Goal: Task Accomplishment & Management: Complete application form

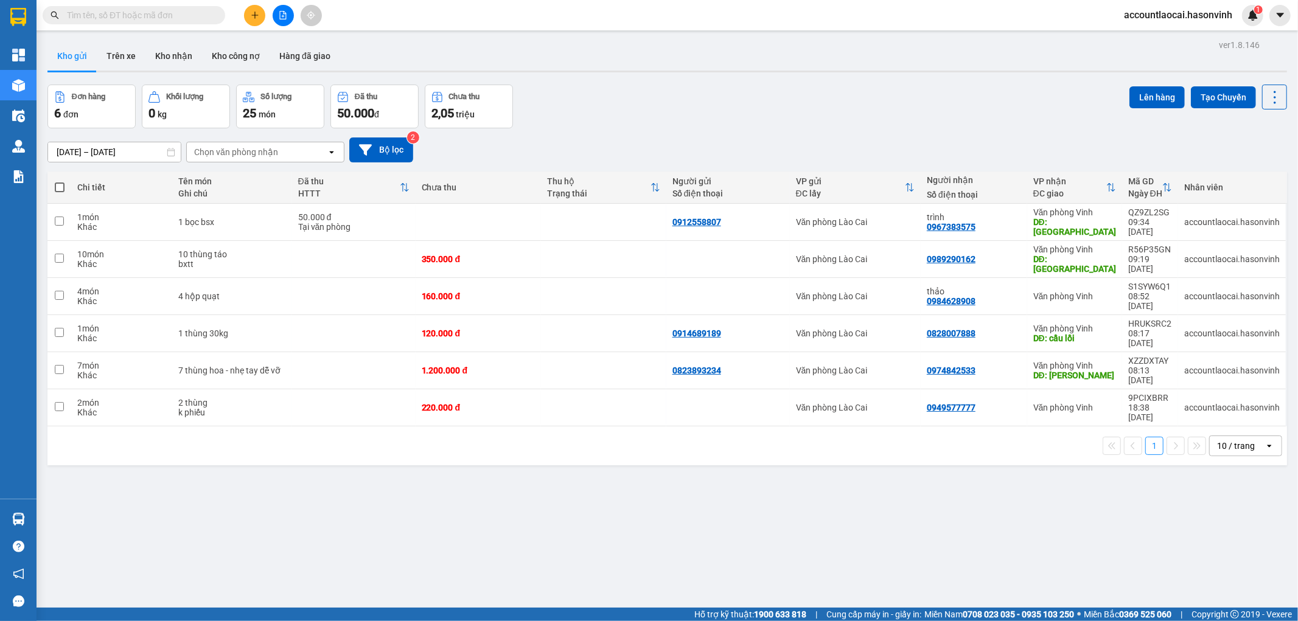
click at [259, 8] on button at bounding box center [254, 15] width 21 height 21
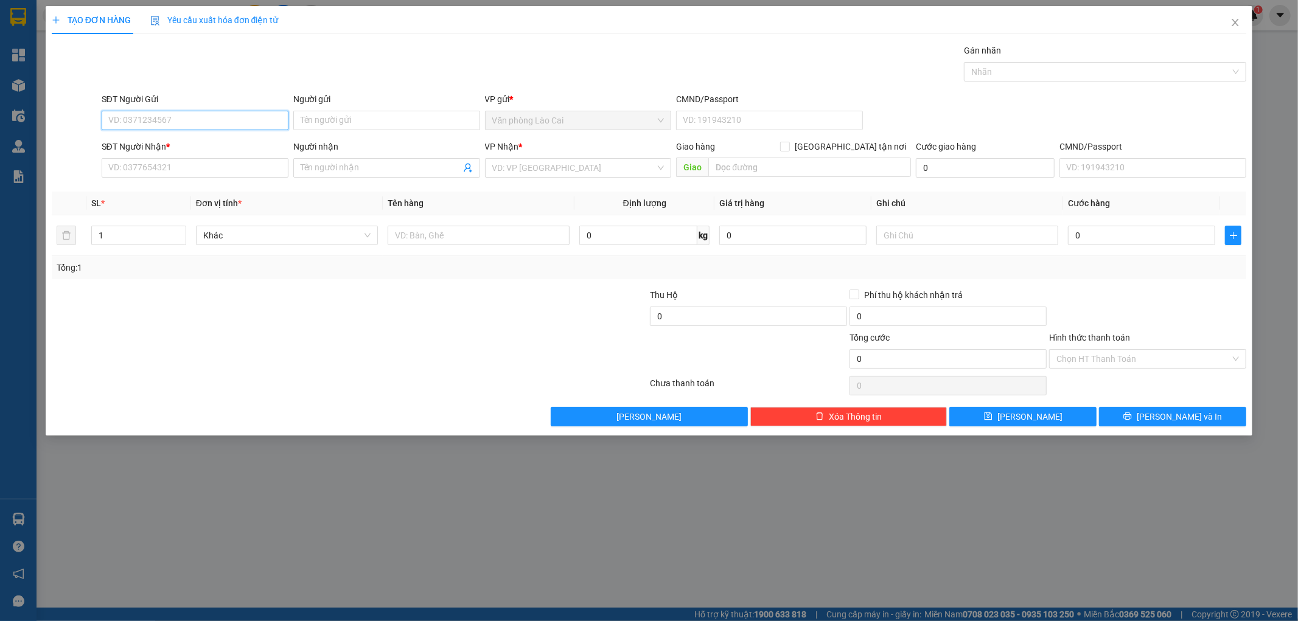
click at [231, 125] on input "SĐT Người Gửi" at bounding box center [195, 120] width 187 height 19
type input "0328607680"
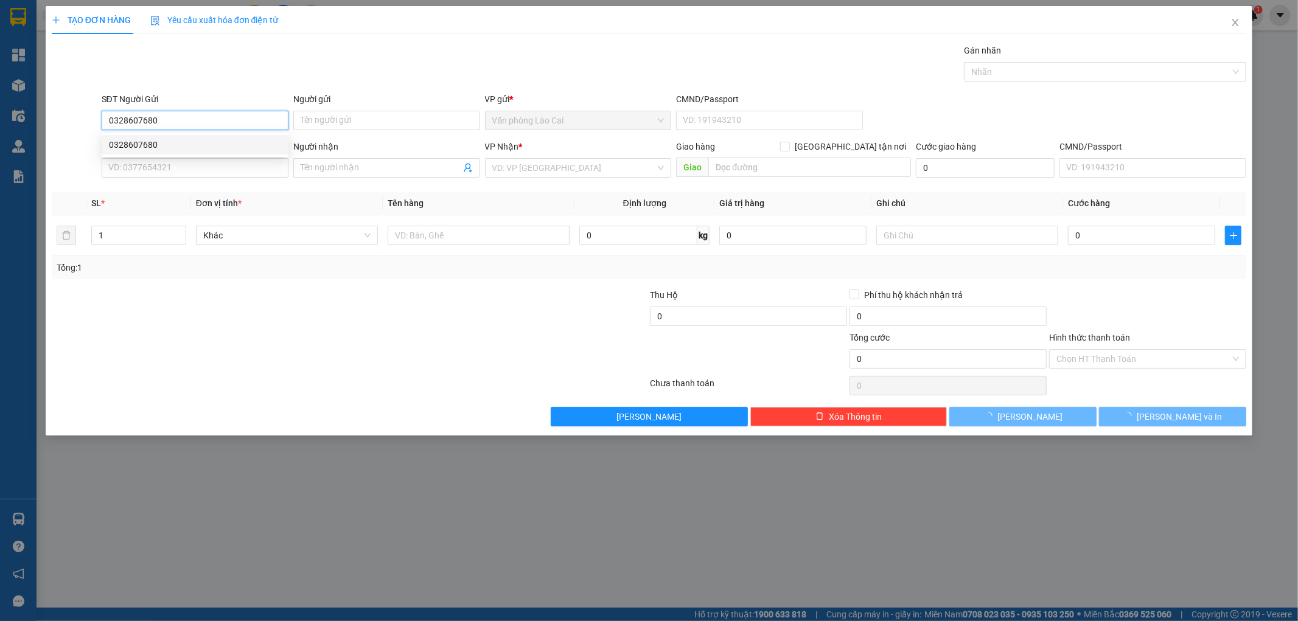
click at [165, 142] on div "0328607680" at bounding box center [195, 144] width 172 height 13
type input "0384570944"
type input "c lý"
type input "180.000"
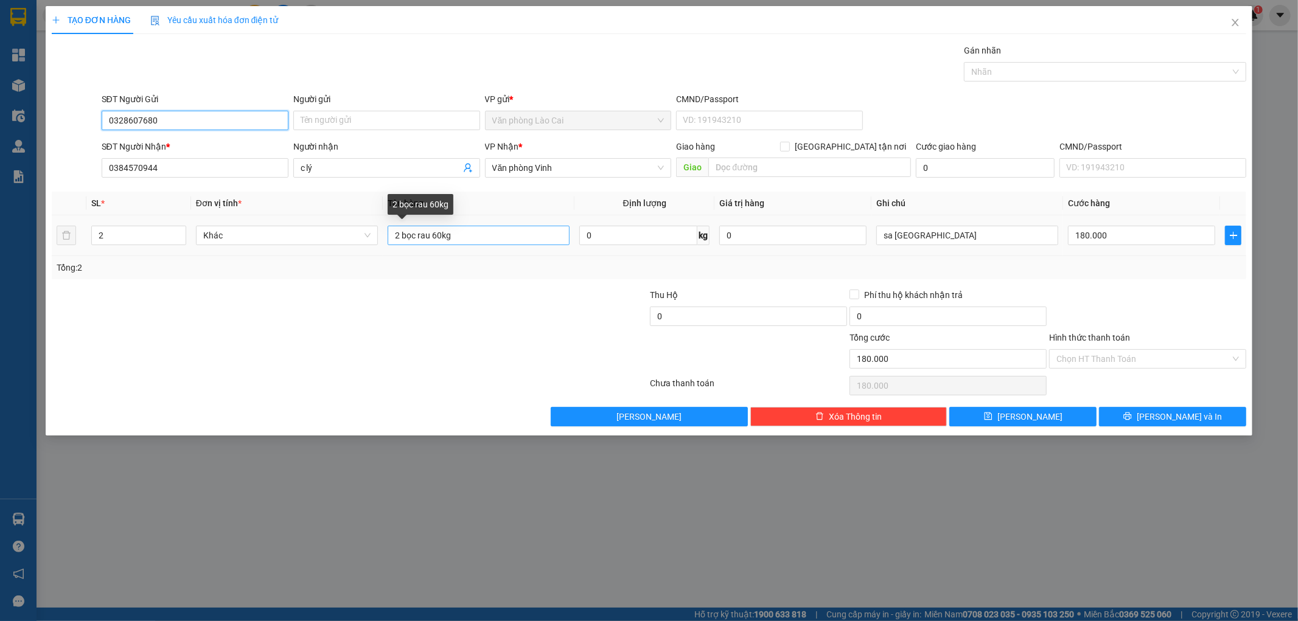
type input "0328607680"
drag, startPoint x: 440, startPoint y: 235, endPoint x: 434, endPoint y: 237, distance: 6.6
click at [434, 237] on input "2 bọc rau 60kg" at bounding box center [479, 235] width 182 height 19
type input "2 bọc rau 65kg"
click at [1127, 234] on input "180.000" at bounding box center [1141, 235] width 147 height 19
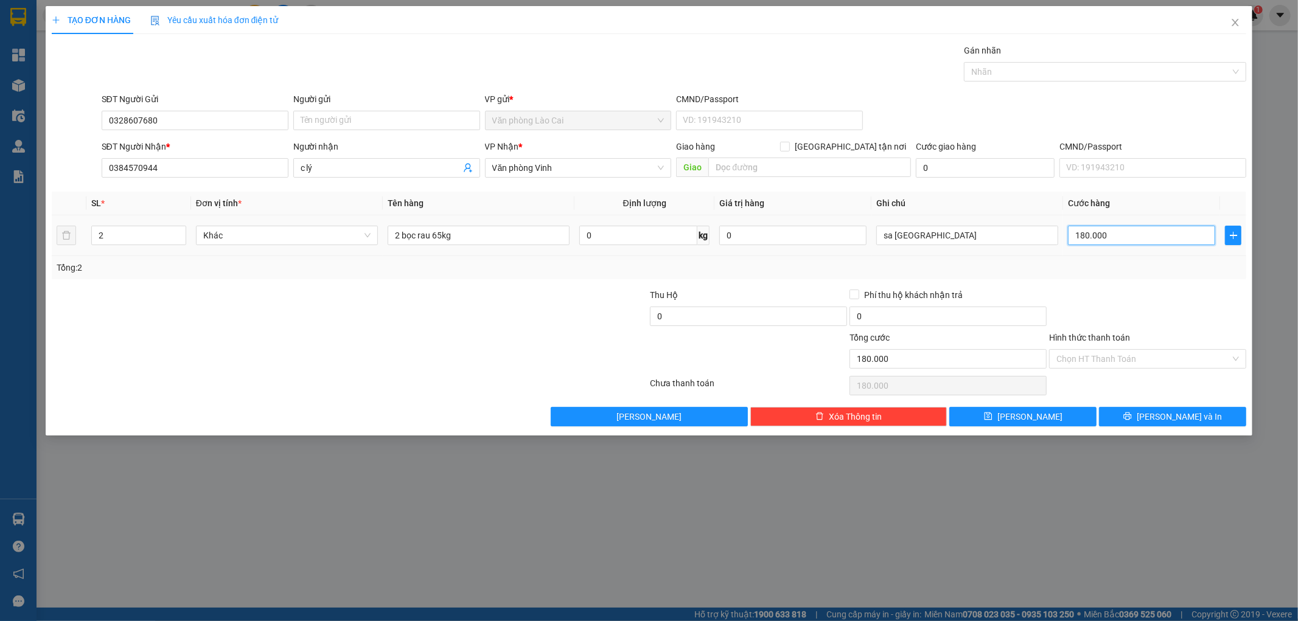
type input "2"
type input "20"
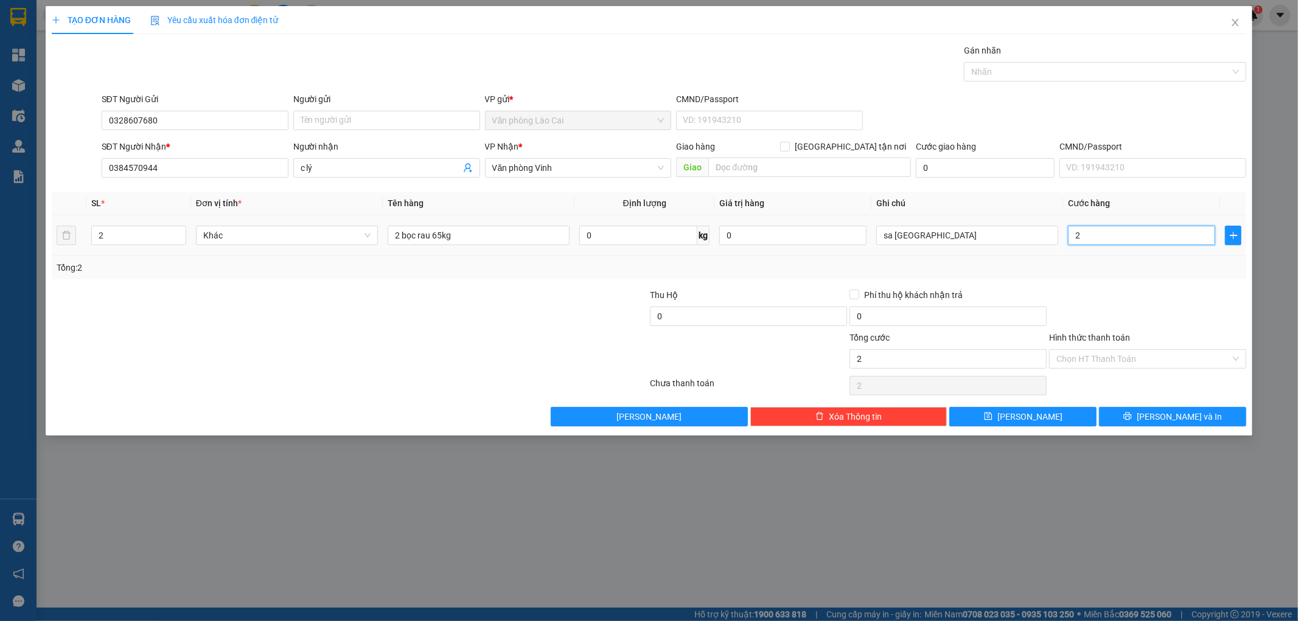
type input "20"
type input "200"
type input "2.000"
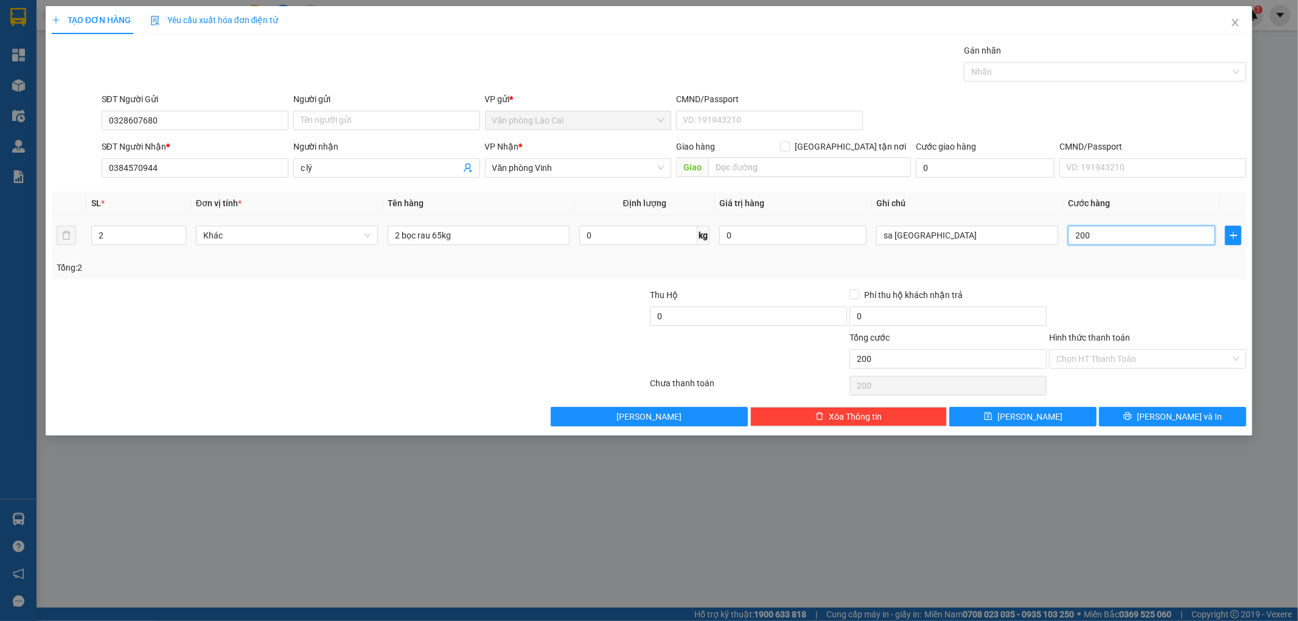
type input "2.000"
type input "20.000"
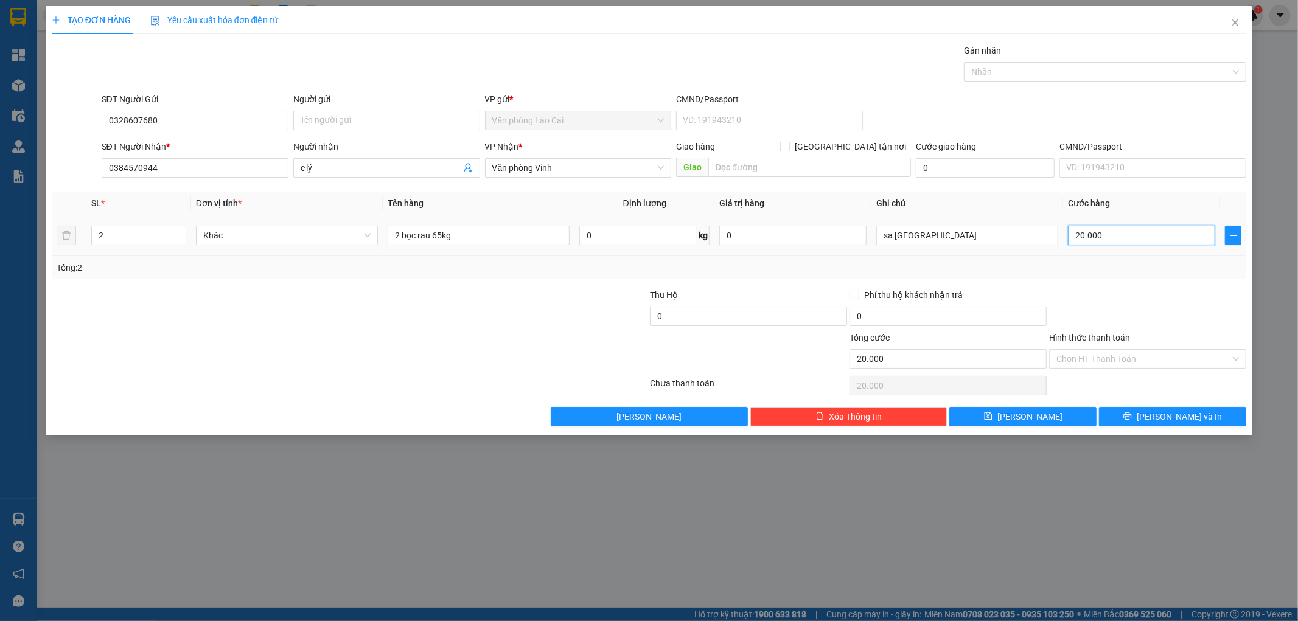
type input "200.000"
click at [1018, 419] on button "Lưu" at bounding box center [1022, 416] width 147 height 19
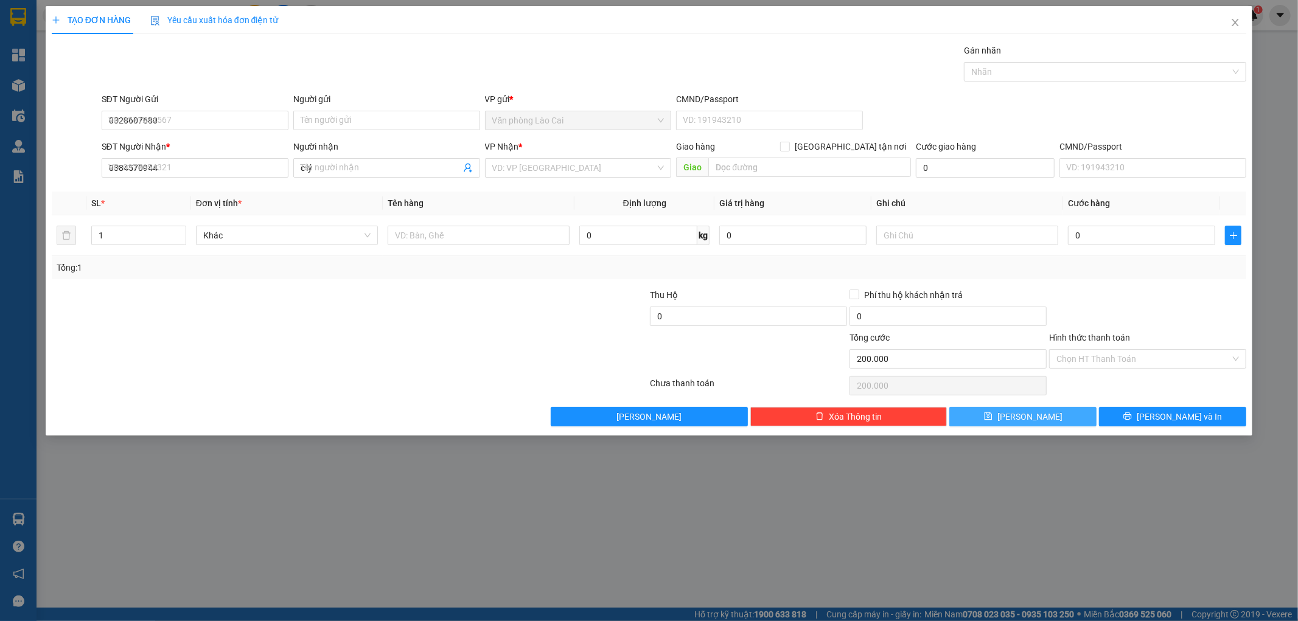
type input "0"
click at [767, 519] on div "TẠO ĐƠN HÀNG Yêu cầu xuất hóa đơn điện tử Transit Pickup Surcharge Ids Transit …" at bounding box center [649, 310] width 1298 height 621
click at [1236, 26] on icon "close" at bounding box center [1235, 23] width 10 height 10
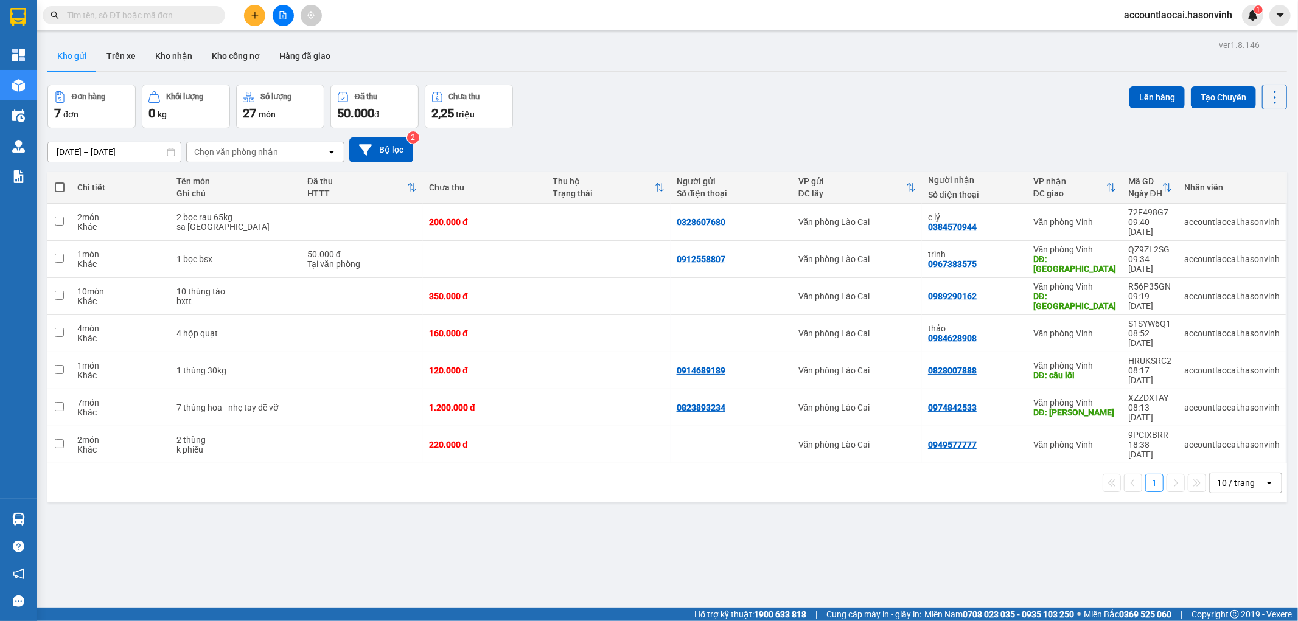
click at [193, 16] on input "text" at bounding box center [139, 15] width 144 height 13
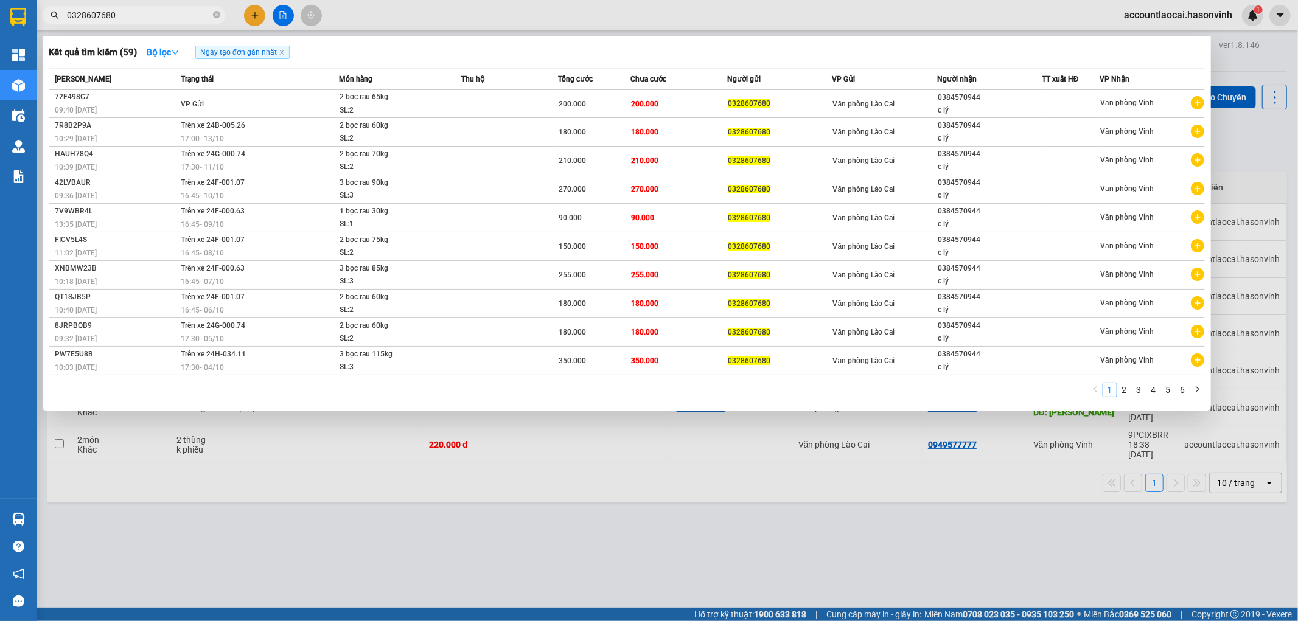
type input "0328607680"
click at [416, 411] on div "Kết quả tìm kiếm ( 59 ) Bộ lọc Ngày tạo đơn gần nhất Mã ĐH Trạng thái Món hàng …" at bounding box center [627, 224] width 1168 height 374
click at [287, 19] on div at bounding box center [649, 310] width 1298 height 621
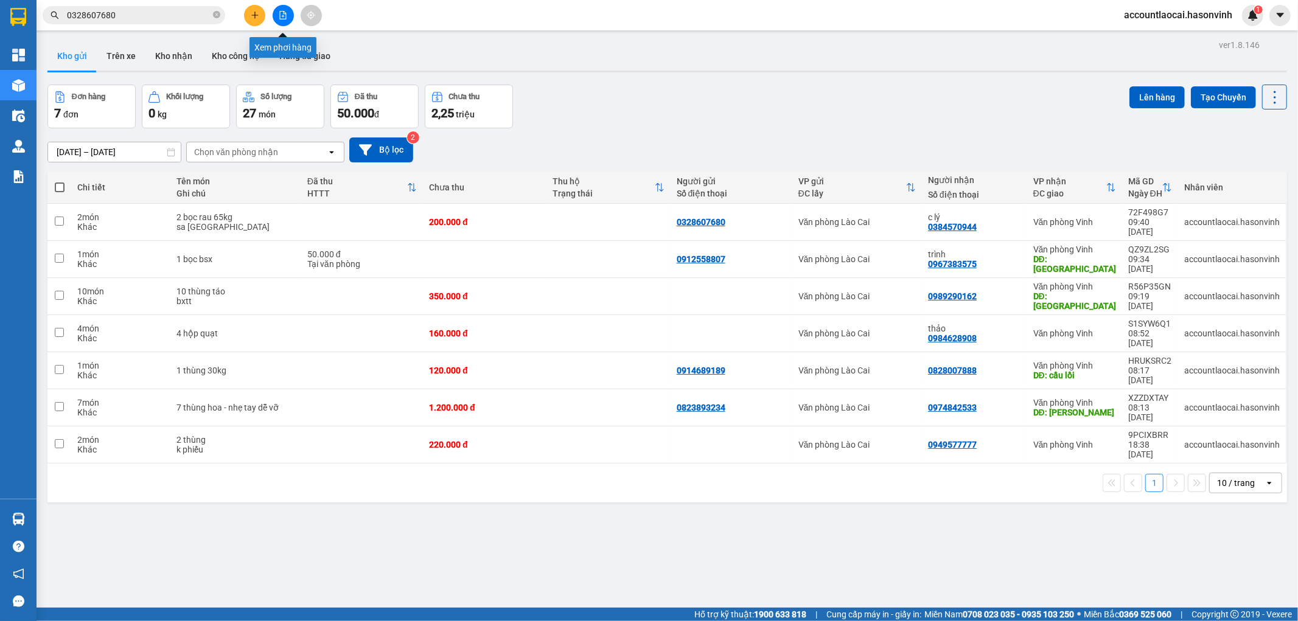
click at [282, 12] on icon "file-add" at bounding box center [283, 15] width 9 height 9
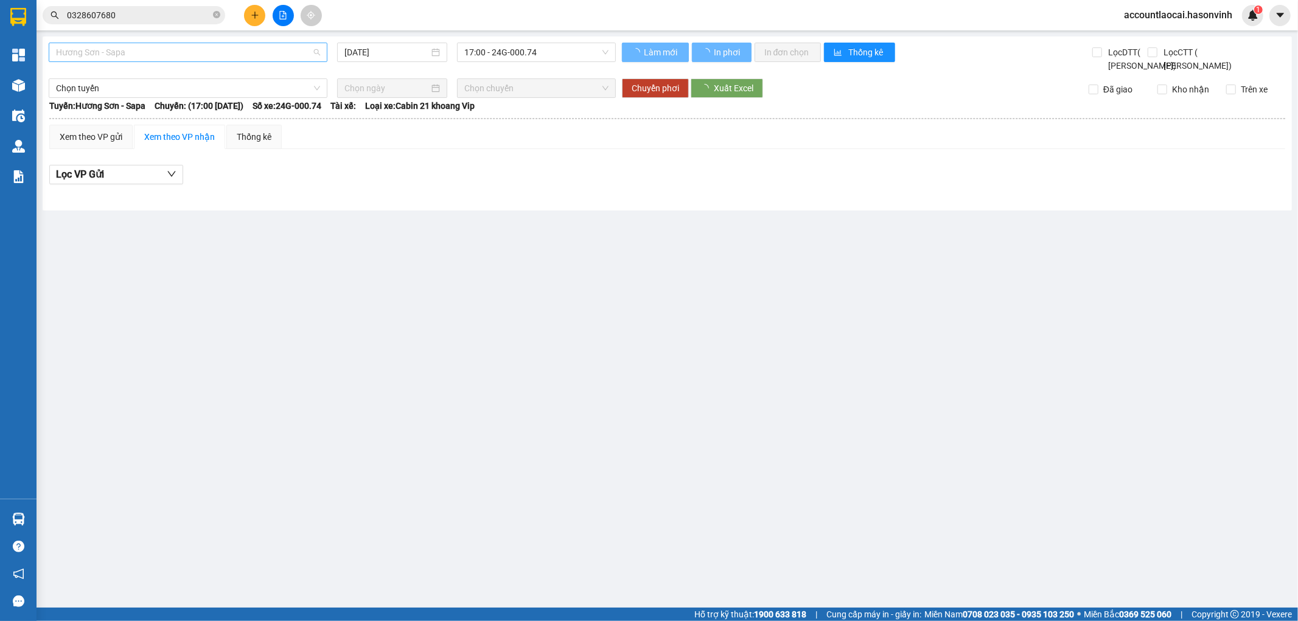
click at [160, 59] on span "Hương Sơn - Sapa" at bounding box center [188, 52] width 264 height 18
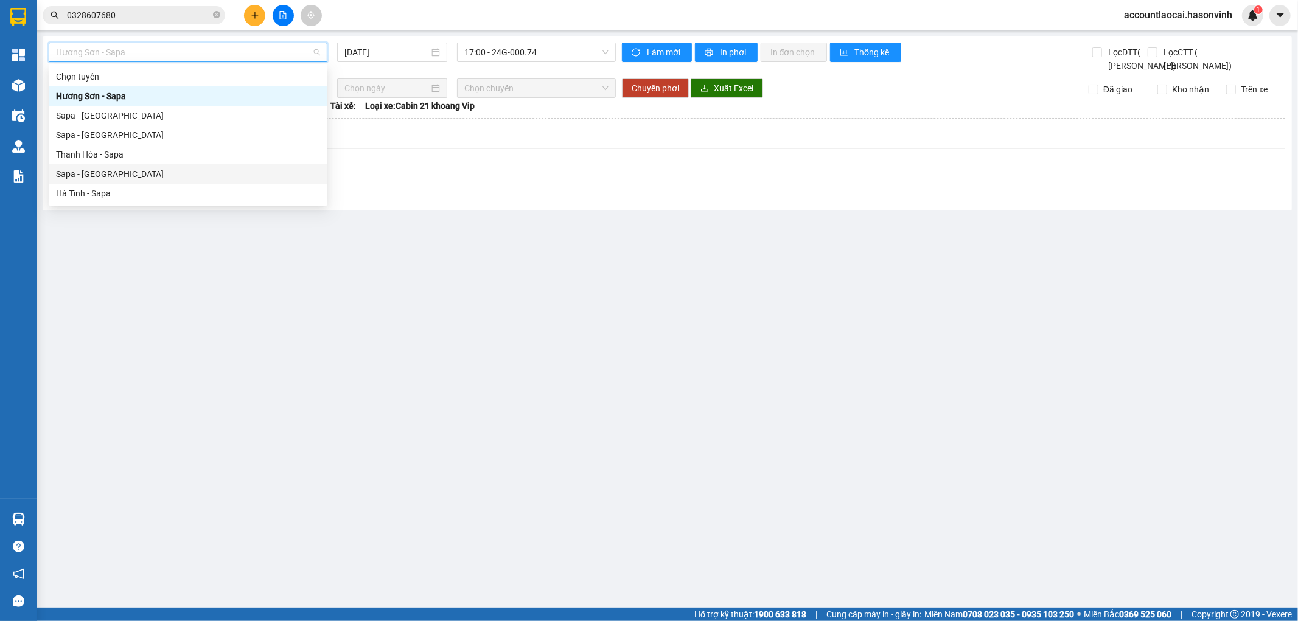
click at [86, 165] on div "Sapa - Hà Tĩnh" at bounding box center [188, 173] width 279 height 19
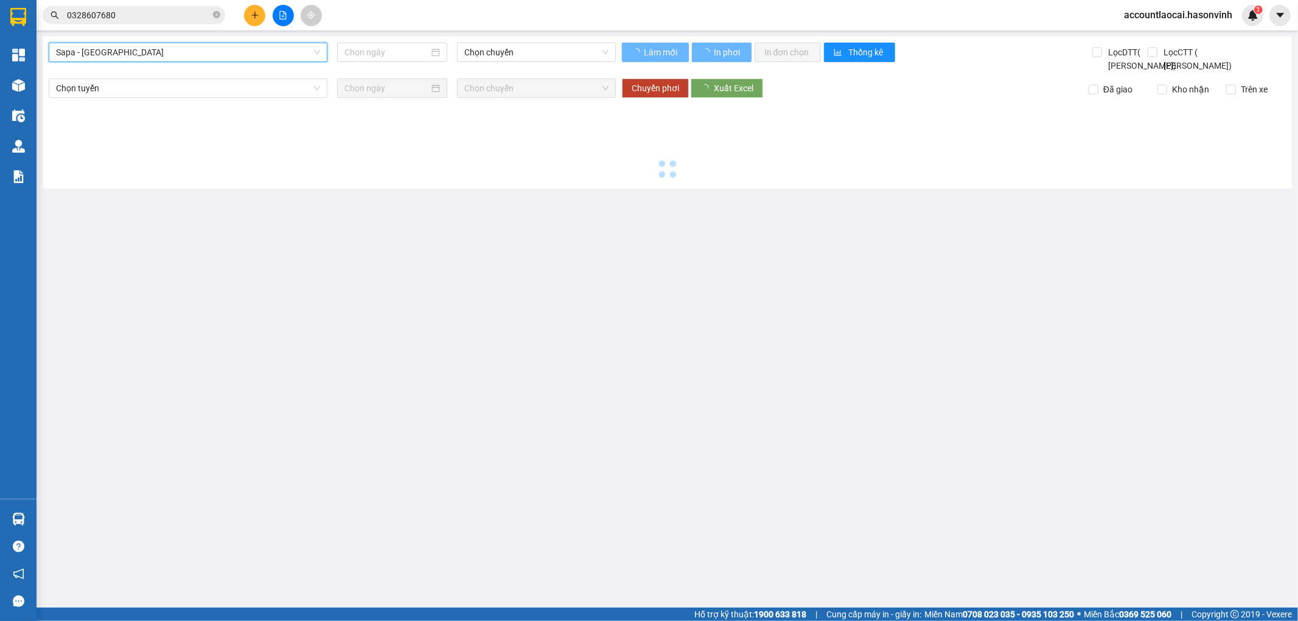
type input "14/10/2025"
